Goal: Use online tool/utility: Utilize a website feature to perform a specific function

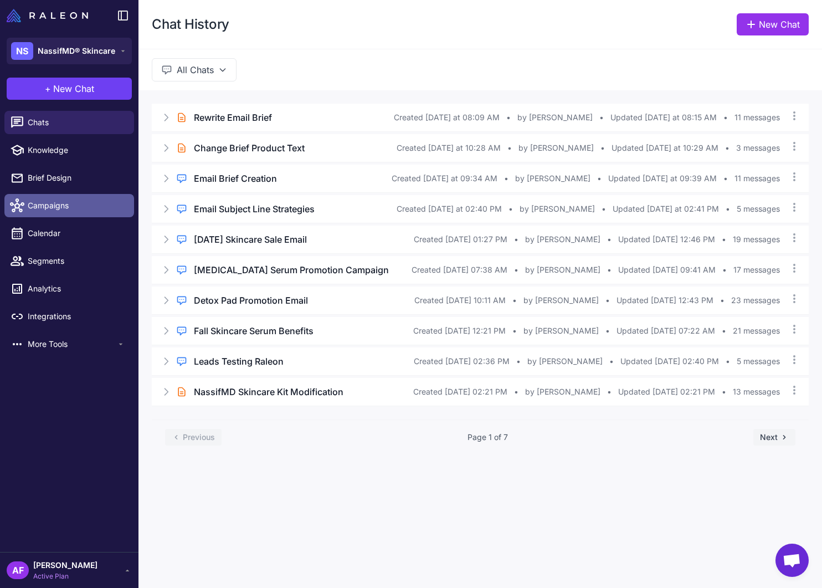
click at [56, 207] on span "Campaigns" at bounding box center [77, 206] width 98 height 12
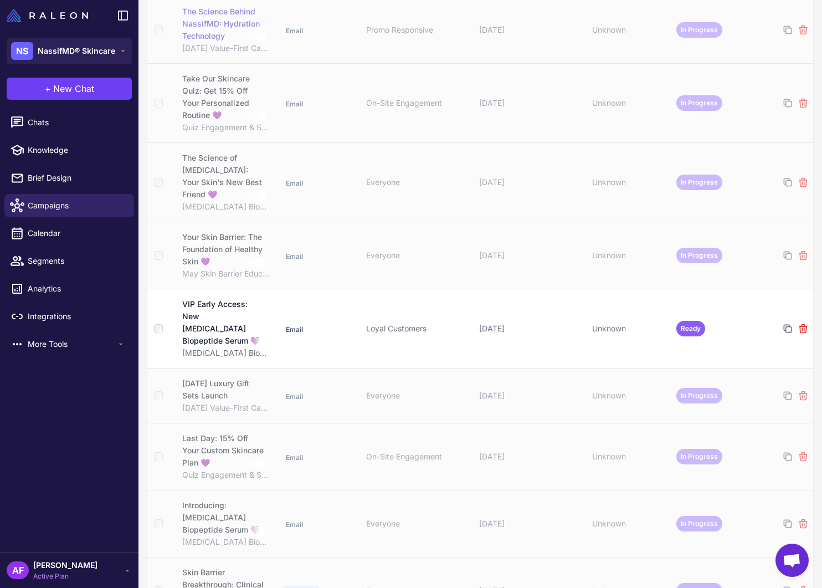
scroll to position [282, 0]
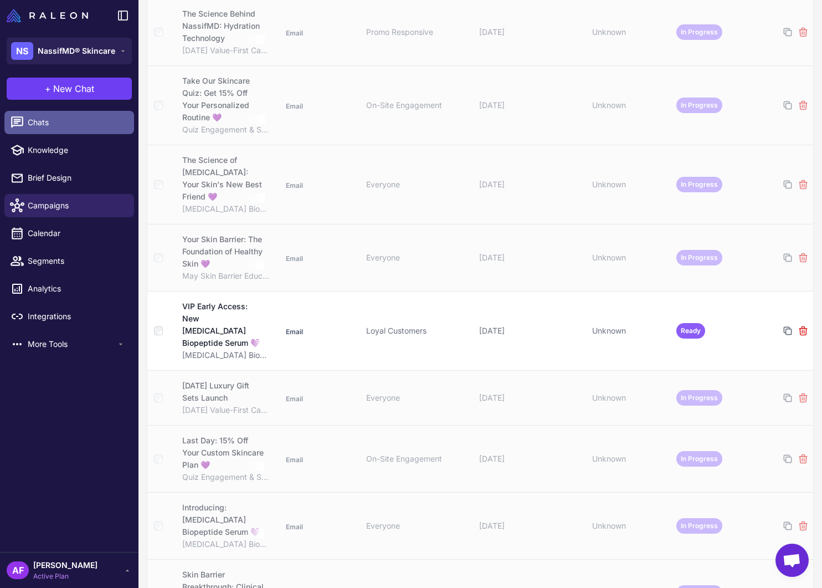
click at [49, 124] on span "Chats" at bounding box center [77, 122] width 98 height 12
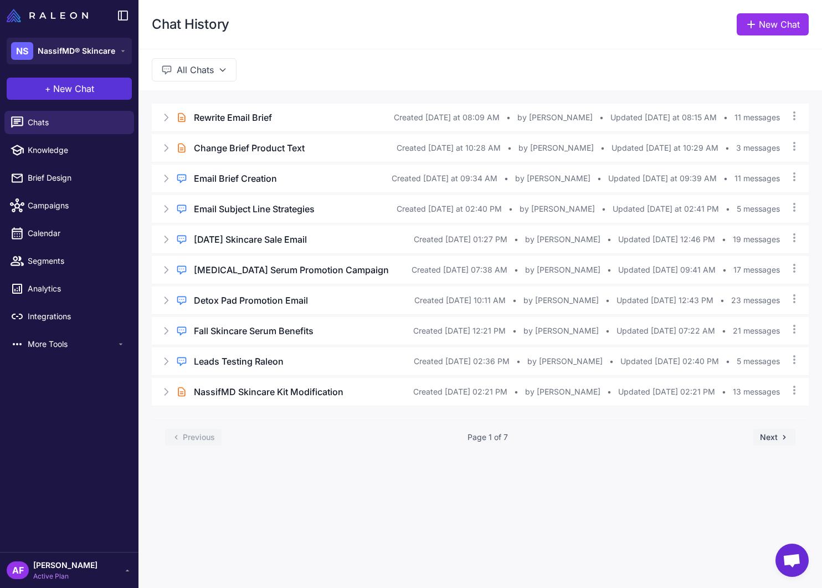
click at [108, 89] on button "+ New Chat" at bounding box center [69, 89] width 125 height 22
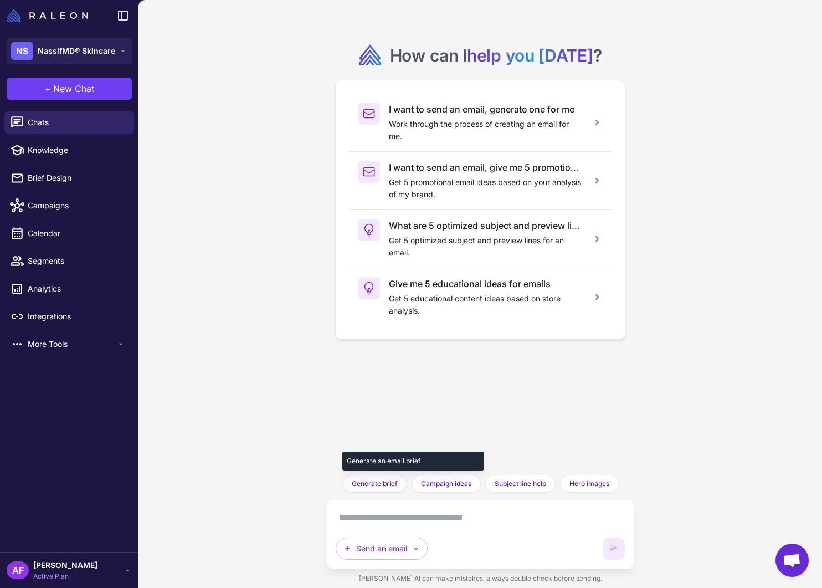
click at [371, 484] on span "Generate brief" at bounding box center [375, 484] width 46 height 10
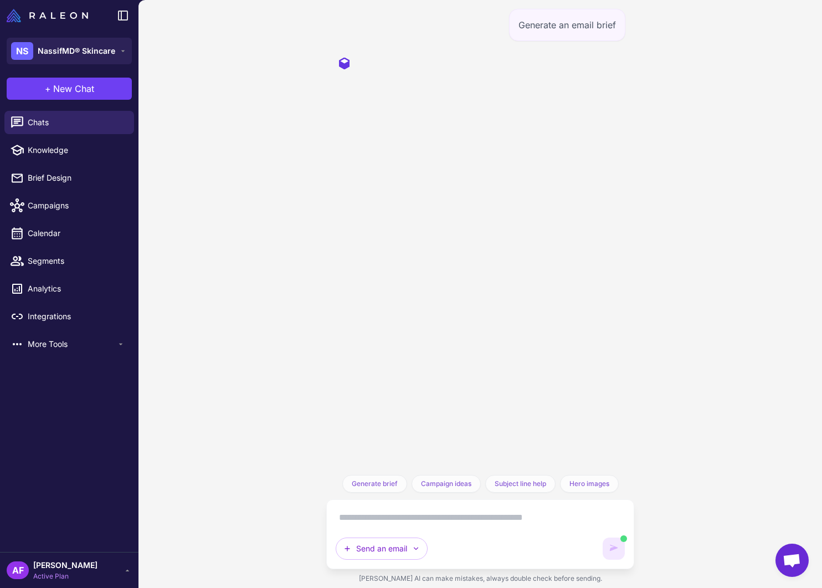
click at [387, 522] on textarea at bounding box center [481, 518] width 290 height 18
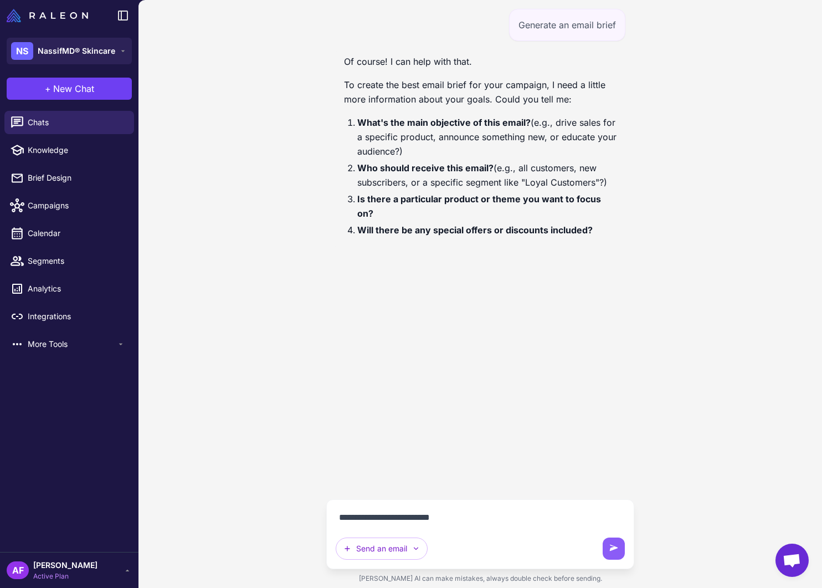
drag, startPoint x: 345, startPoint y: 516, endPoint x: 334, endPoint y: 519, distance: 11.6
click at [336, 519] on textarea "**********" at bounding box center [481, 518] width 290 height 18
type textarea "**********"
click at [381, 533] on button "Send an email" at bounding box center [382, 549] width 92 height 22
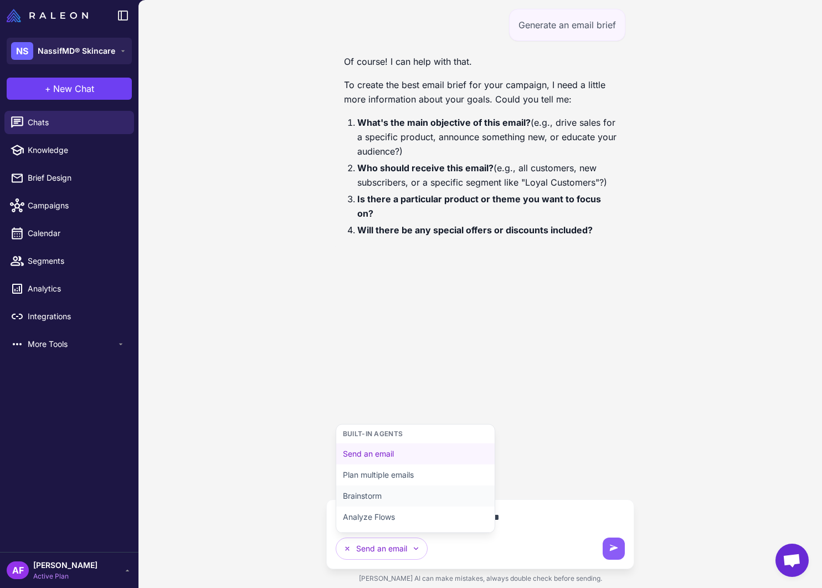
click at [381, 507] on button "Brainstorm" at bounding box center [415, 517] width 158 height 21
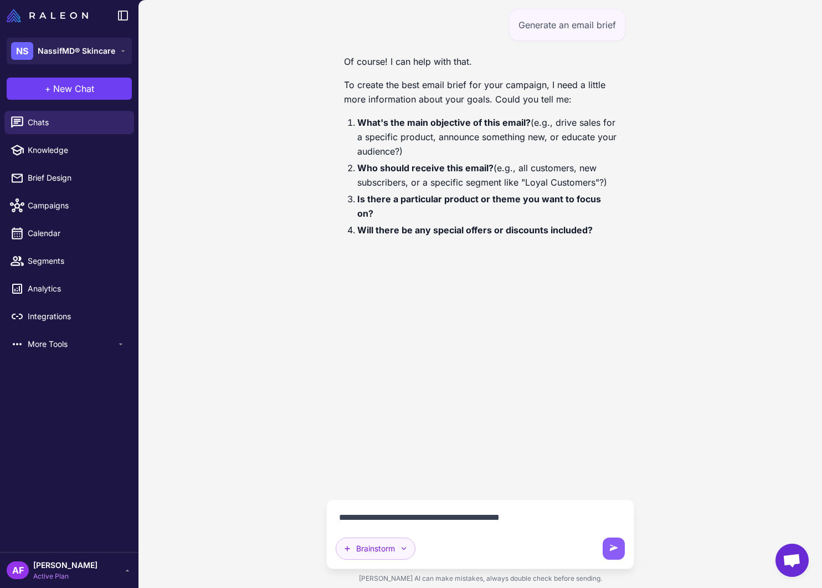
click at [405, 533] on icon "button" at bounding box center [404, 548] width 9 height 9
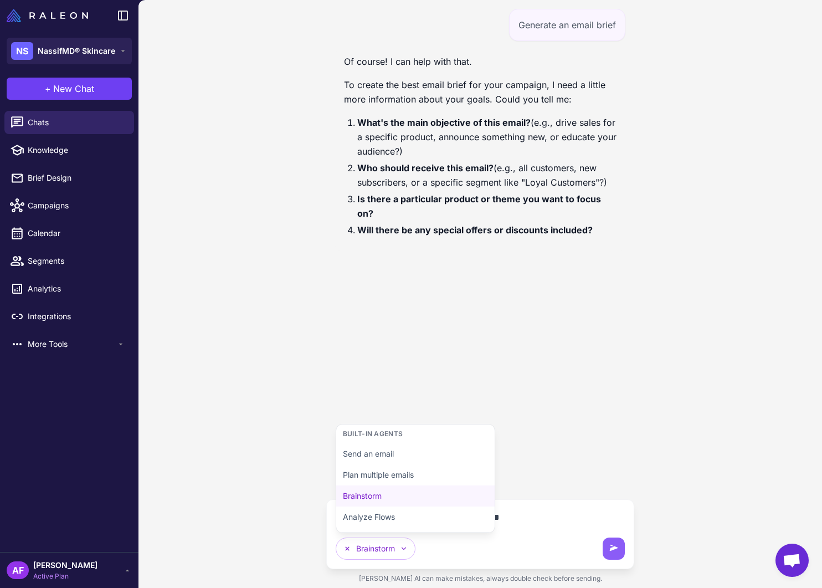
click at [556, 533] on div "**********" at bounding box center [481, 534] width 290 height 51
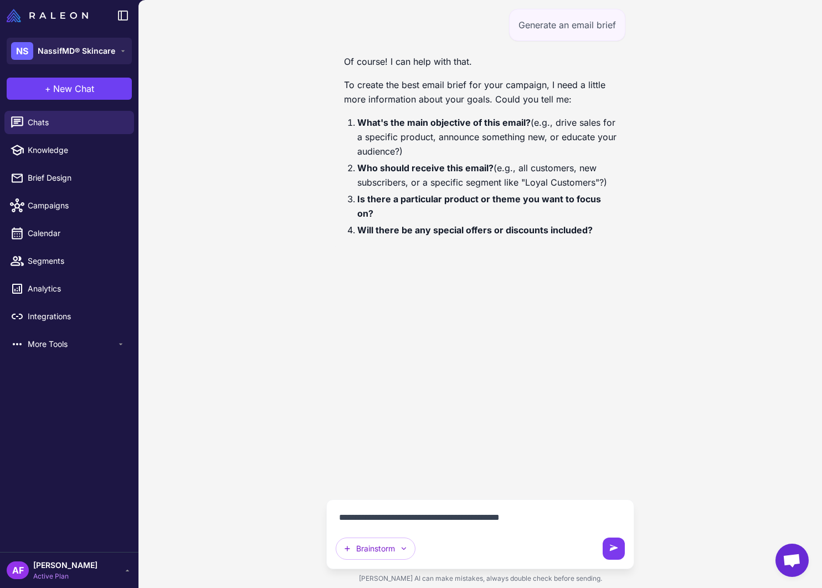
click at [614, 533] on icon at bounding box center [614, 548] width 8 height 6
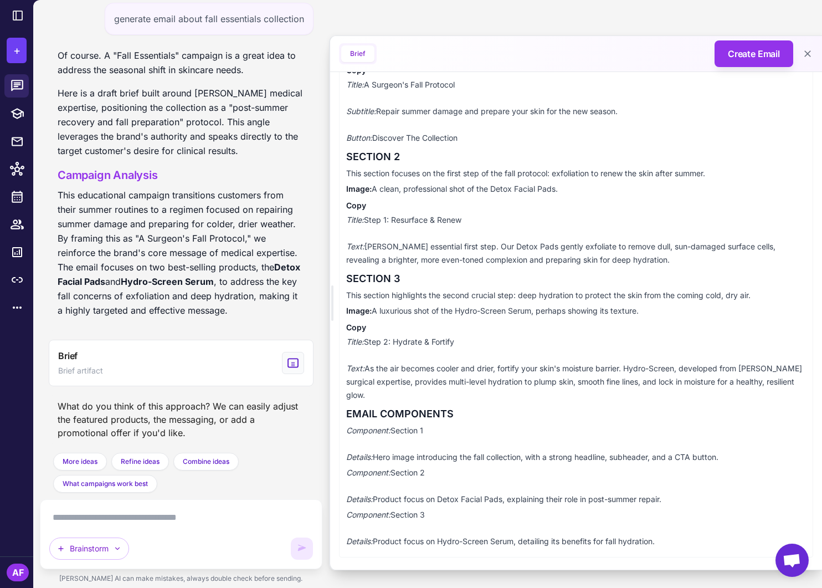
scroll to position [270, 0]
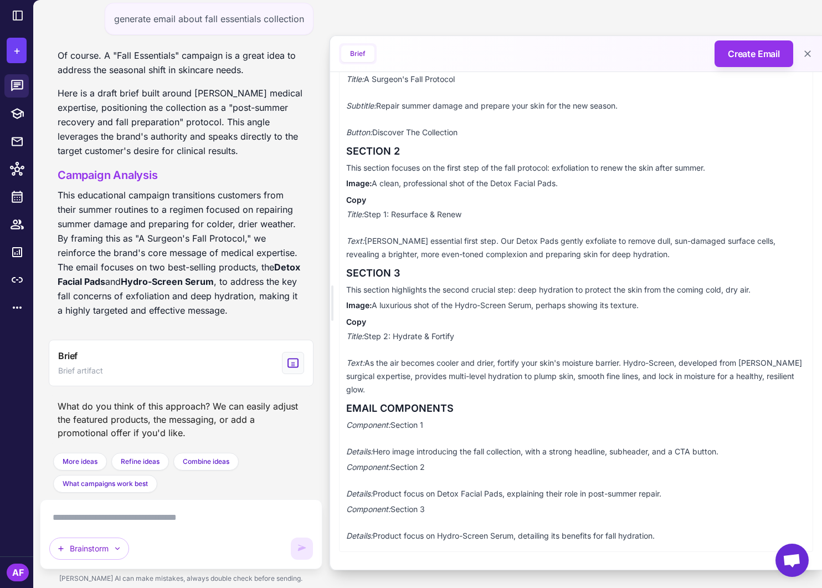
click at [165, 512] on textarea at bounding box center [181, 518] width 264 height 18
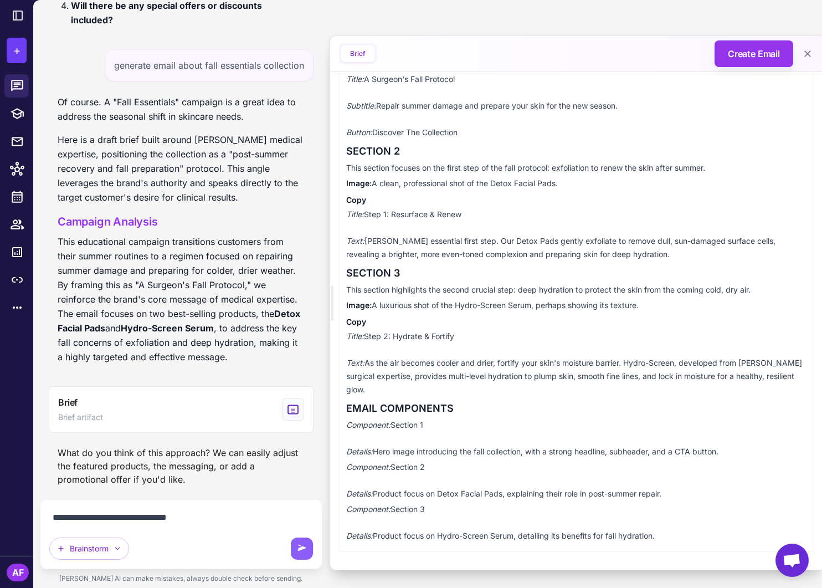
type textarea "**********"
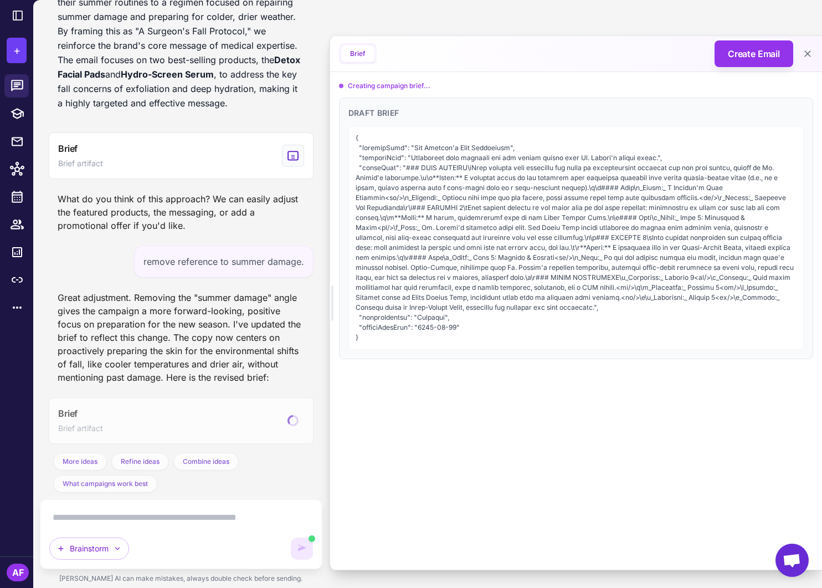
scroll to position [565, 0]
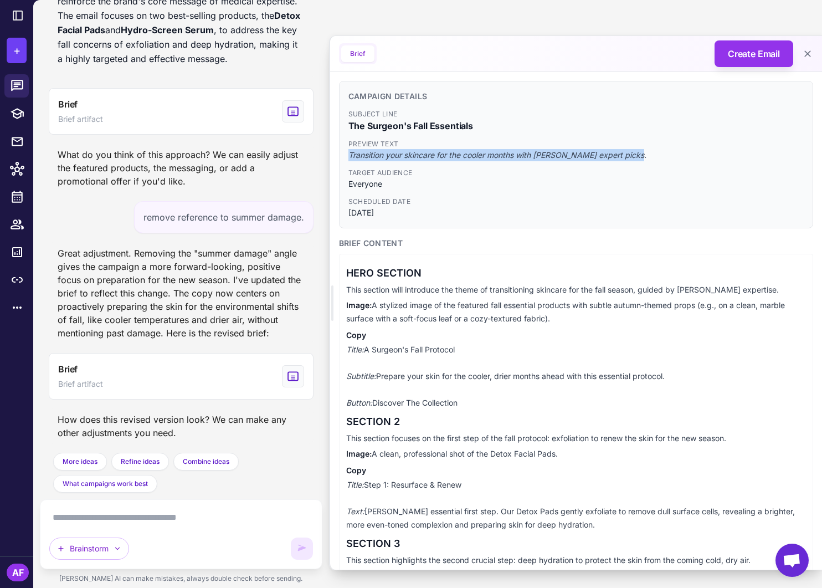
drag, startPoint x: 633, startPoint y: 156, endPoint x: 331, endPoint y: 154, distance: 301.5
click at [331, 154] on div "Campaign Details Subject Line The Surgeon's Fall Essentials Preview Text Transi…" at bounding box center [576, 456] width 492 height 768
copy span "Transition your skincare for the cooler months with [PERSON_NAME] expert picks."
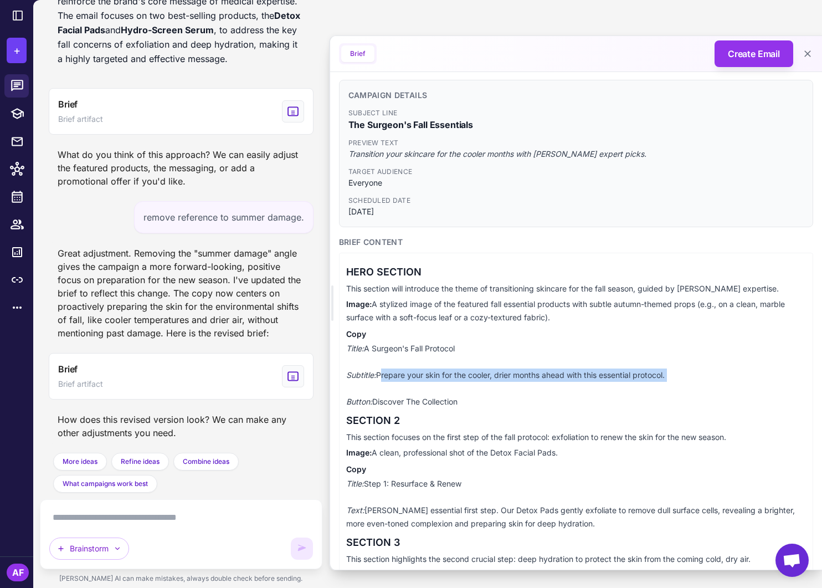
drag, startPoint x: 380, startPoint y: 377, endPoint x: 662, endPoint y: 395, distance: 282.6
click at [662, 395] on p "Title: A Surgeon's Fall Protocol Subtitle: Prepare your skin for the cooler, dr…" at bounding box center [576, 375] width 460 height 67
copy p "Prepare your skin for the cooler, drier months ahead with this essential protoc…"
